Goal: Task Accomplishment & Management: Complete application form

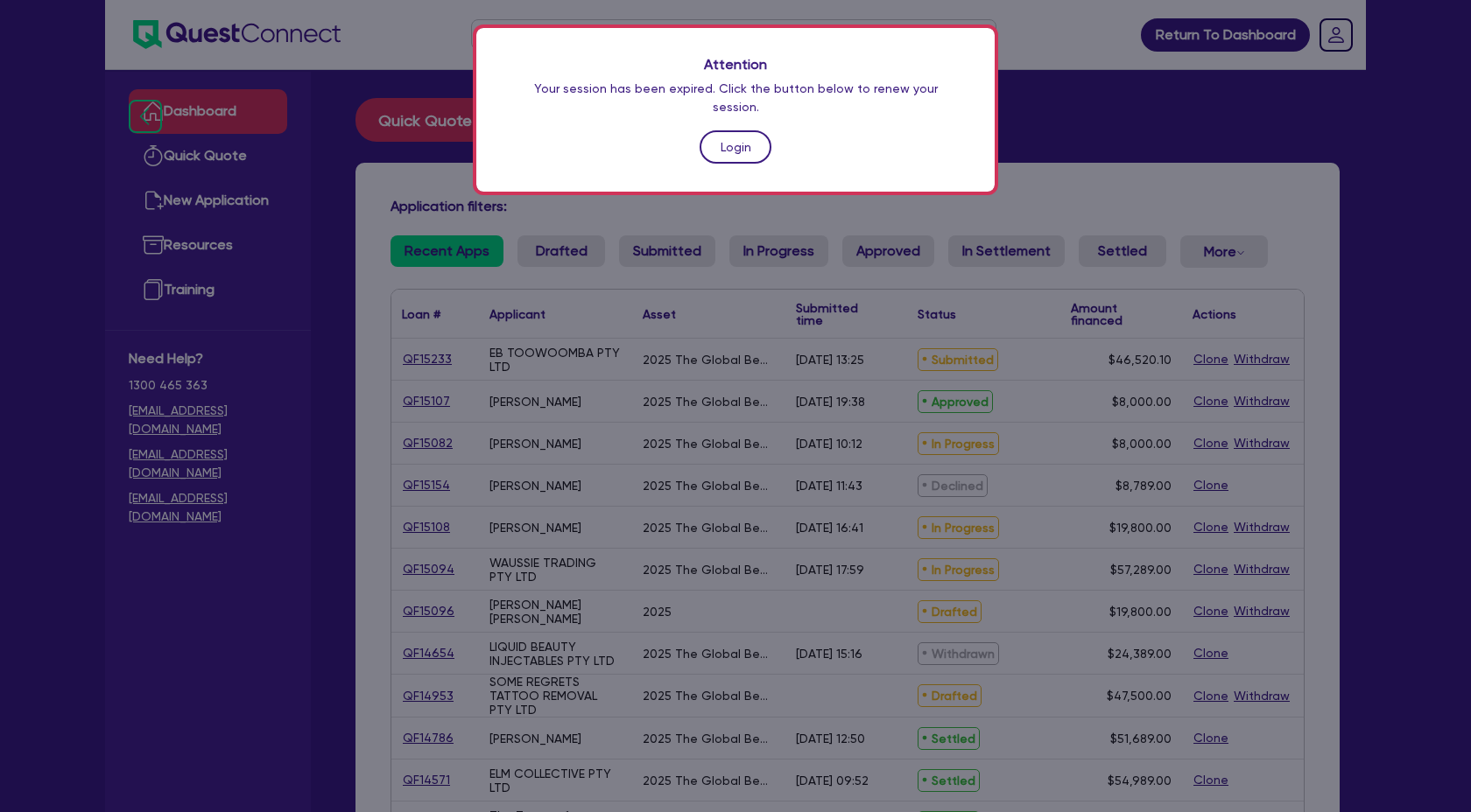
scroll to position [1575, 0]
click at [729, 131] on link "Login" at bounding box center [735, 147] width 72 height 33
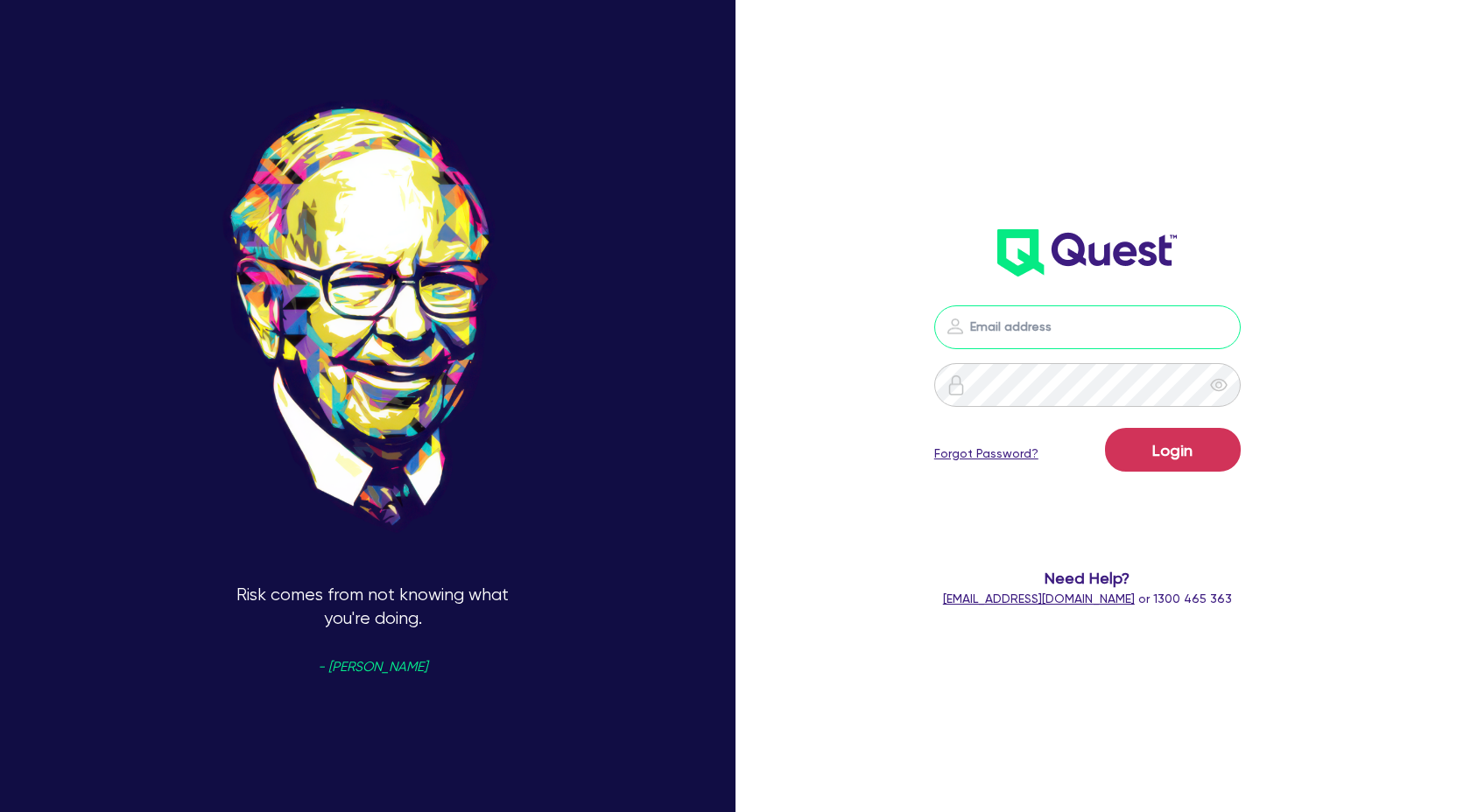
type input "[PERSON_NAME][EMAIL_ADDRESS][DOMAIN_NAME]"
click at [1142, 449] on button "Login" at bounding box center [1173, 449] width 136 height 44
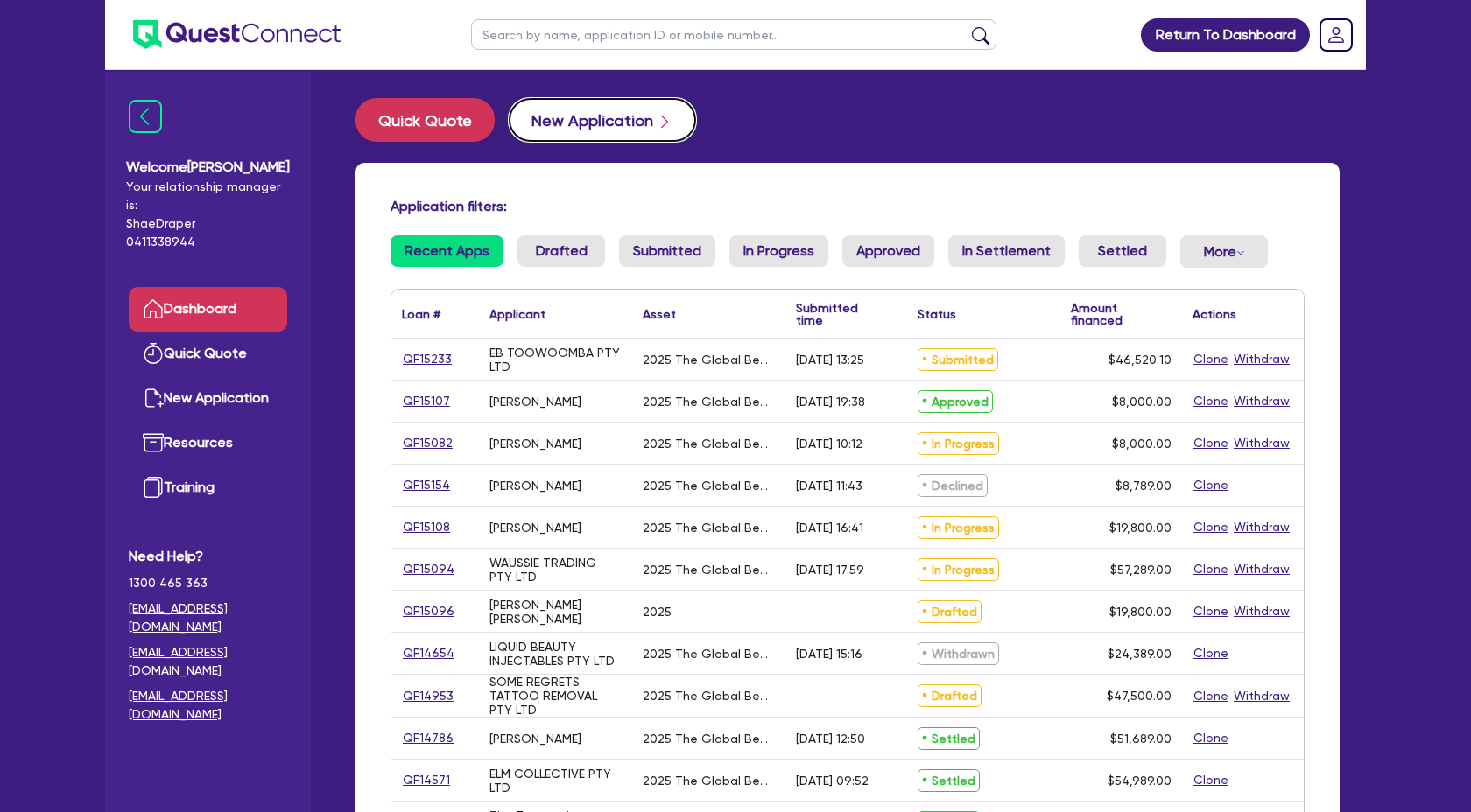
click at [601, 122] on button "New Application" at bounding box center [602, 120] width 187 height 44
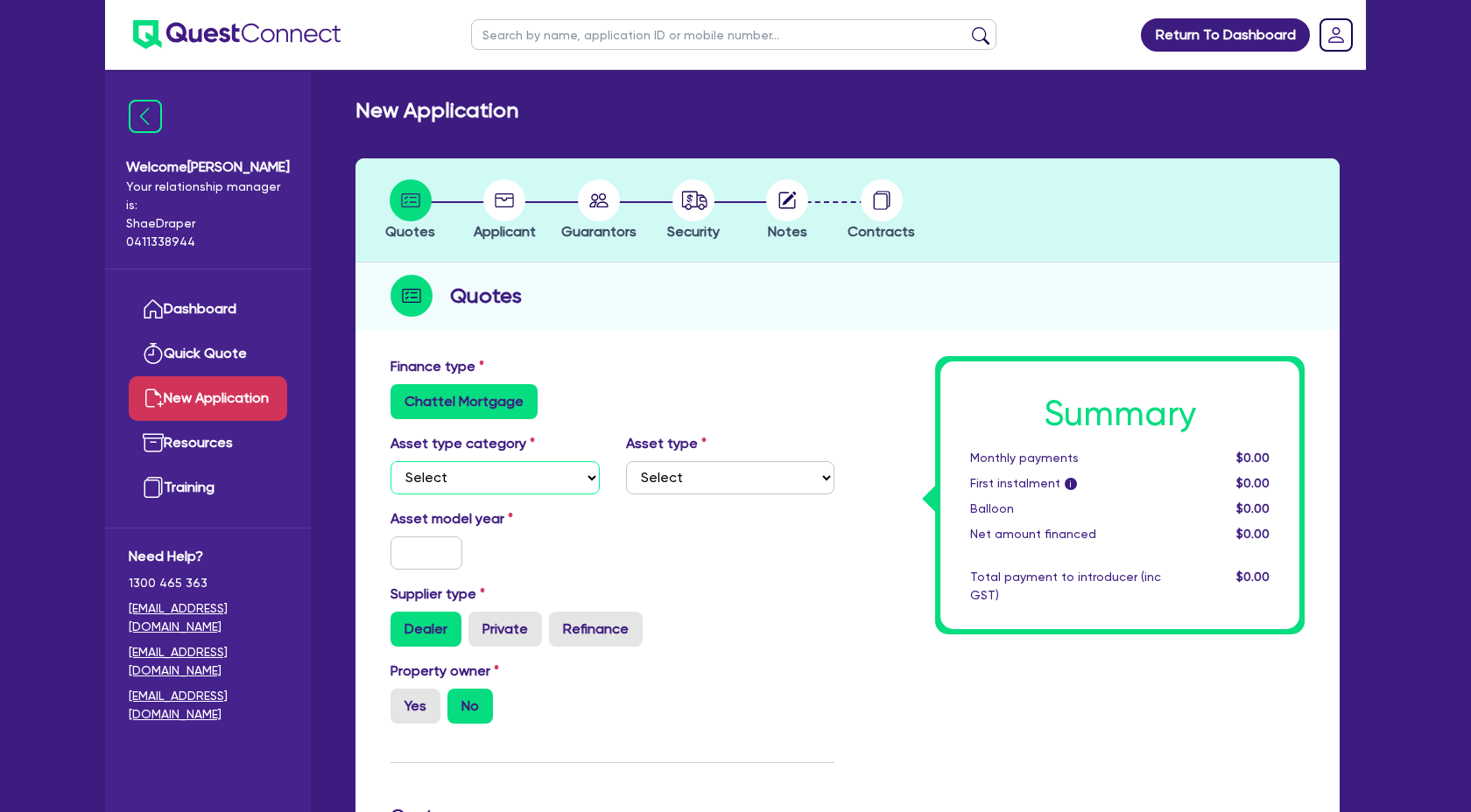
click at [583, 478] on select "Select Cars and light trucks Primary assets Secondary assets Tertiary assets" at bounding box center [495, 477] width 210 height 33
select select "TERTIARY_ASSETS"
click at [390, 461] on select "Select Cars and light trucks Primary assets Secondary assets Tertiary assets" at bounding box center [495, 477] width 210 height 33
click at [731, 487] on select "Select Beauty equipment IT equipment IT software Watercraft Other" at bounding box center [731, 477] width 210 height 33
select select "BEAUTY_EQUIPMENT"
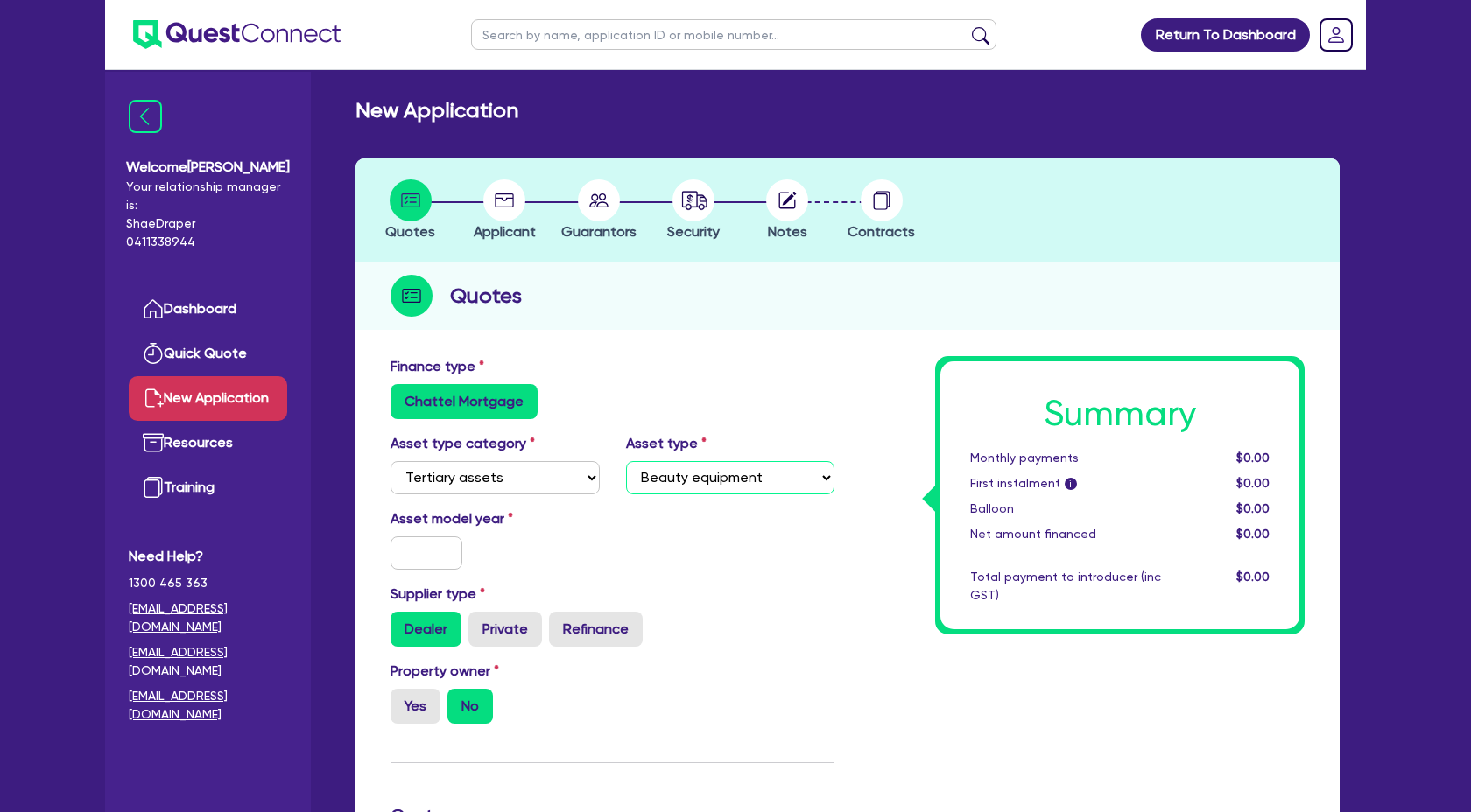
click at [626, 461] on select "Select Beauty equipment IT equipment IT software Watercraft Other" at bounding box center [731, 477] width 210 height 33
click at [421, 540] on input "text" at bounding box center [426, 552] width 72 height 33
type input "2025"
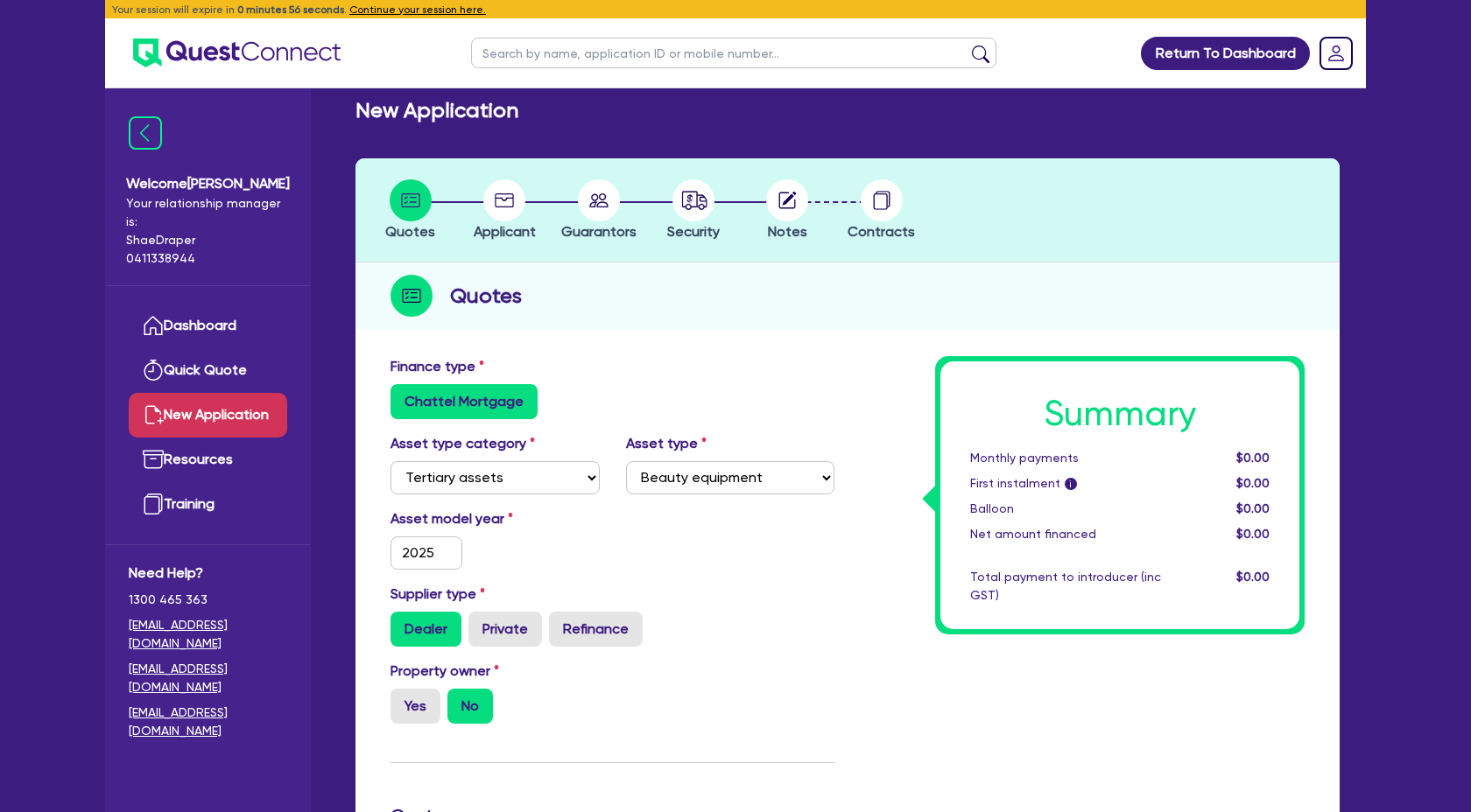
select select
